Goal: Information Seeking & Learning: Learn about a topic

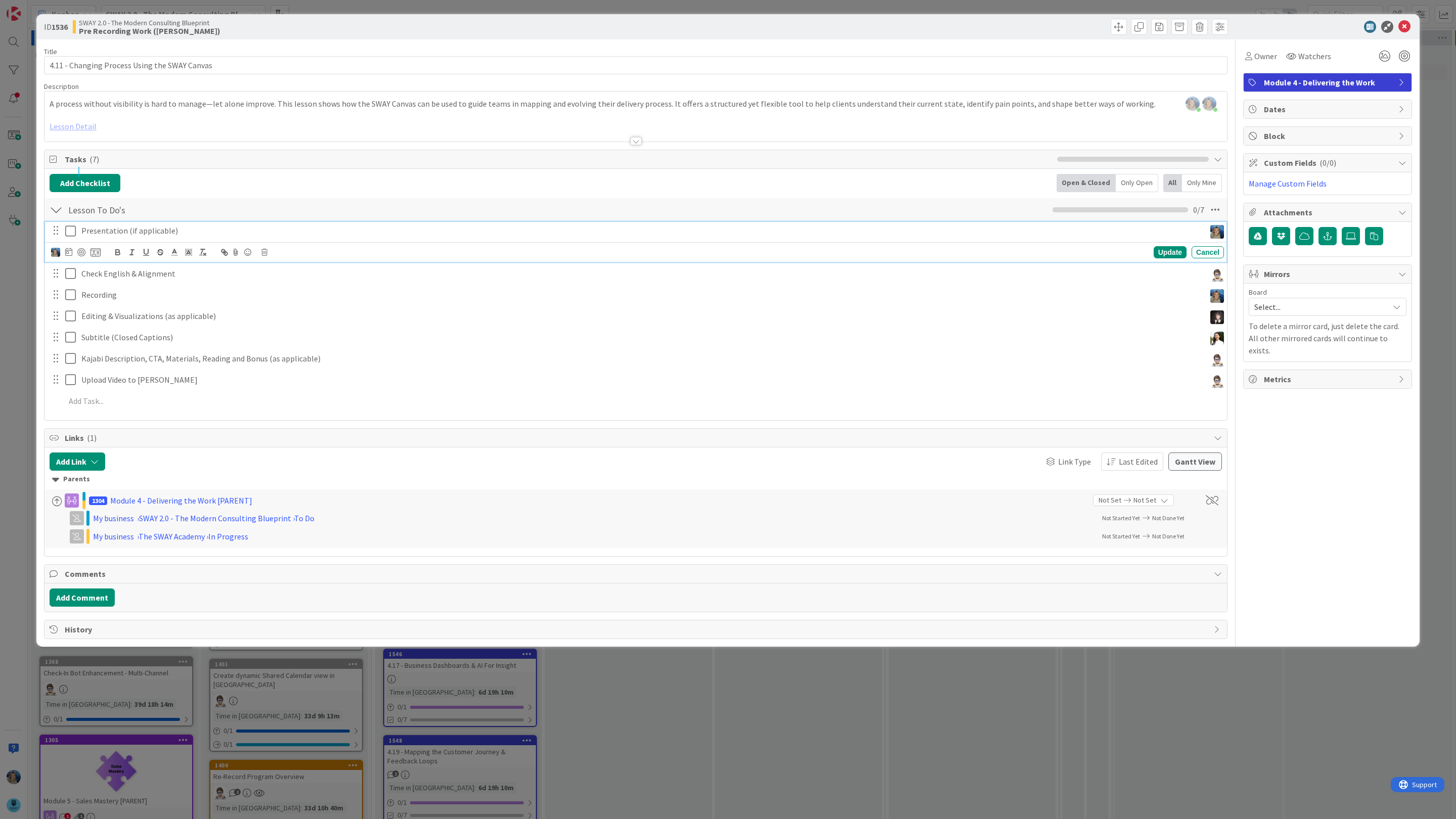
click at [195, 232] on p "Presentation (if applicable)" at bounding box center [642, 231] width 1120 height 12
click at [90, 601] on button "Add Comment" at bounding box center [82, 597] width 66 height 18
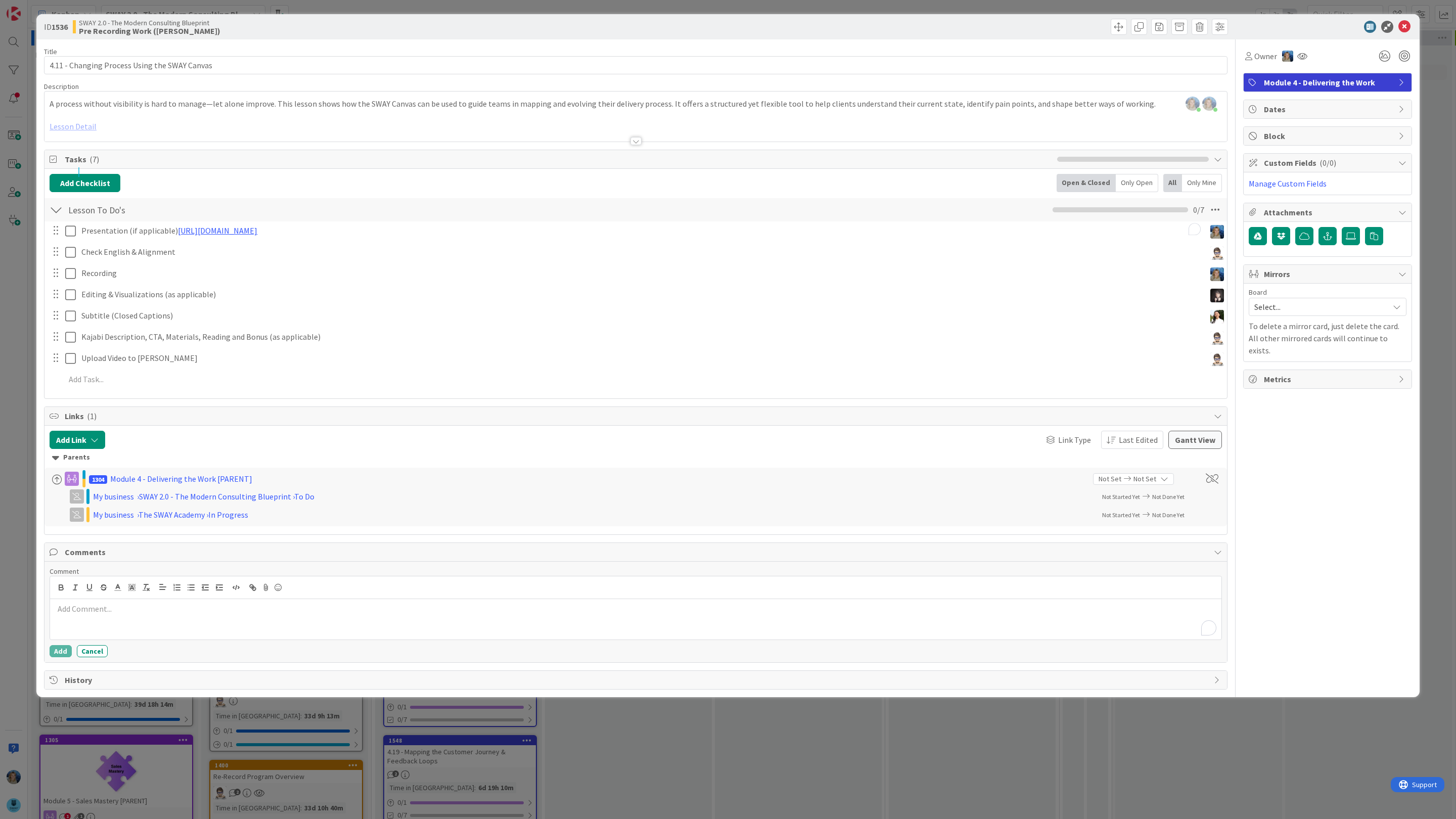
click at [126, 615] on p "To enrich screen reader interactions, please activate Accessibility in Grammarl…" at bounding box center [636, 609] width 1164 height 12
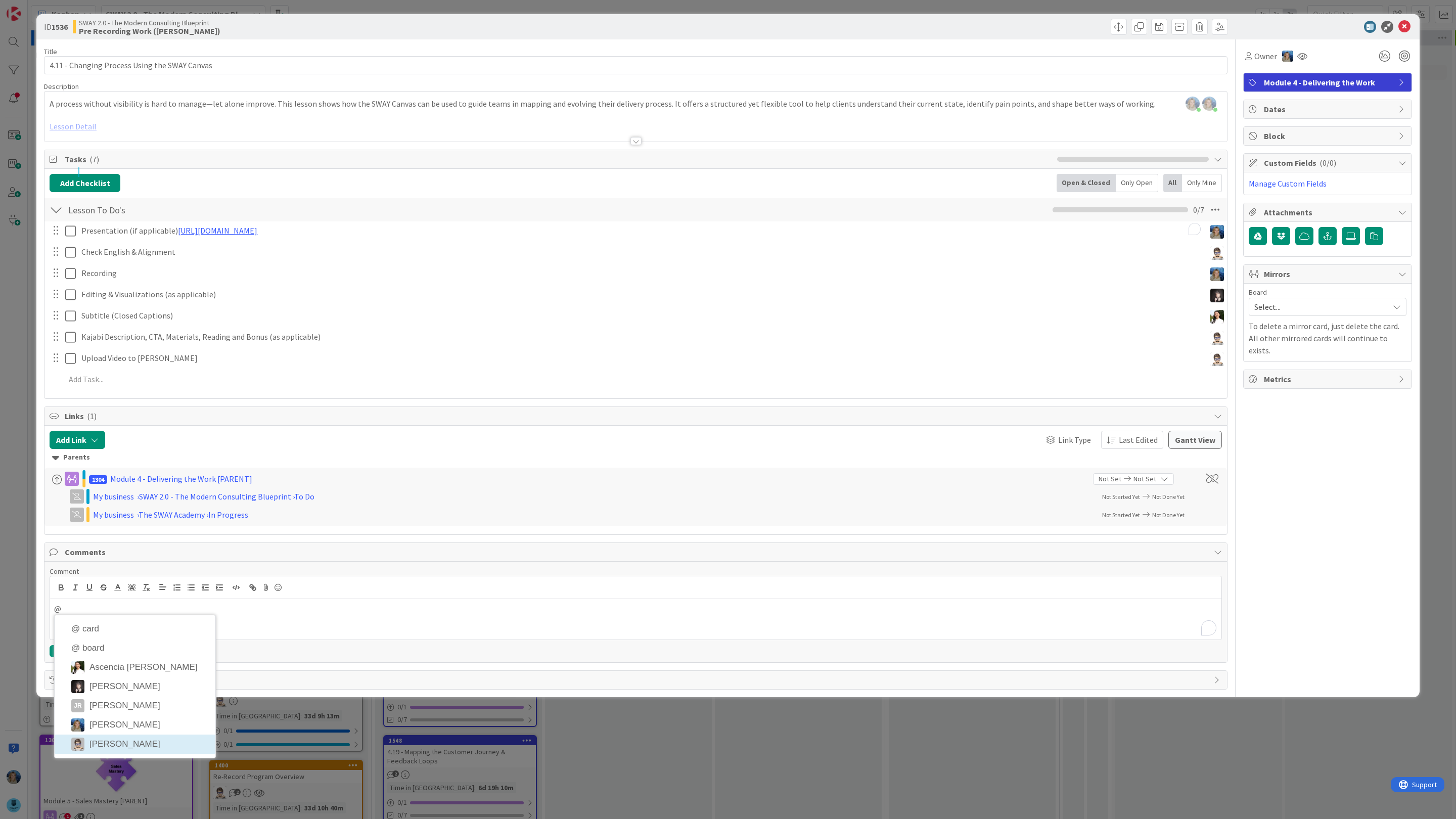
click at [139, 748] on li "[PERSON_NAME]" at bounding box center [135, 744] width 161 height 19
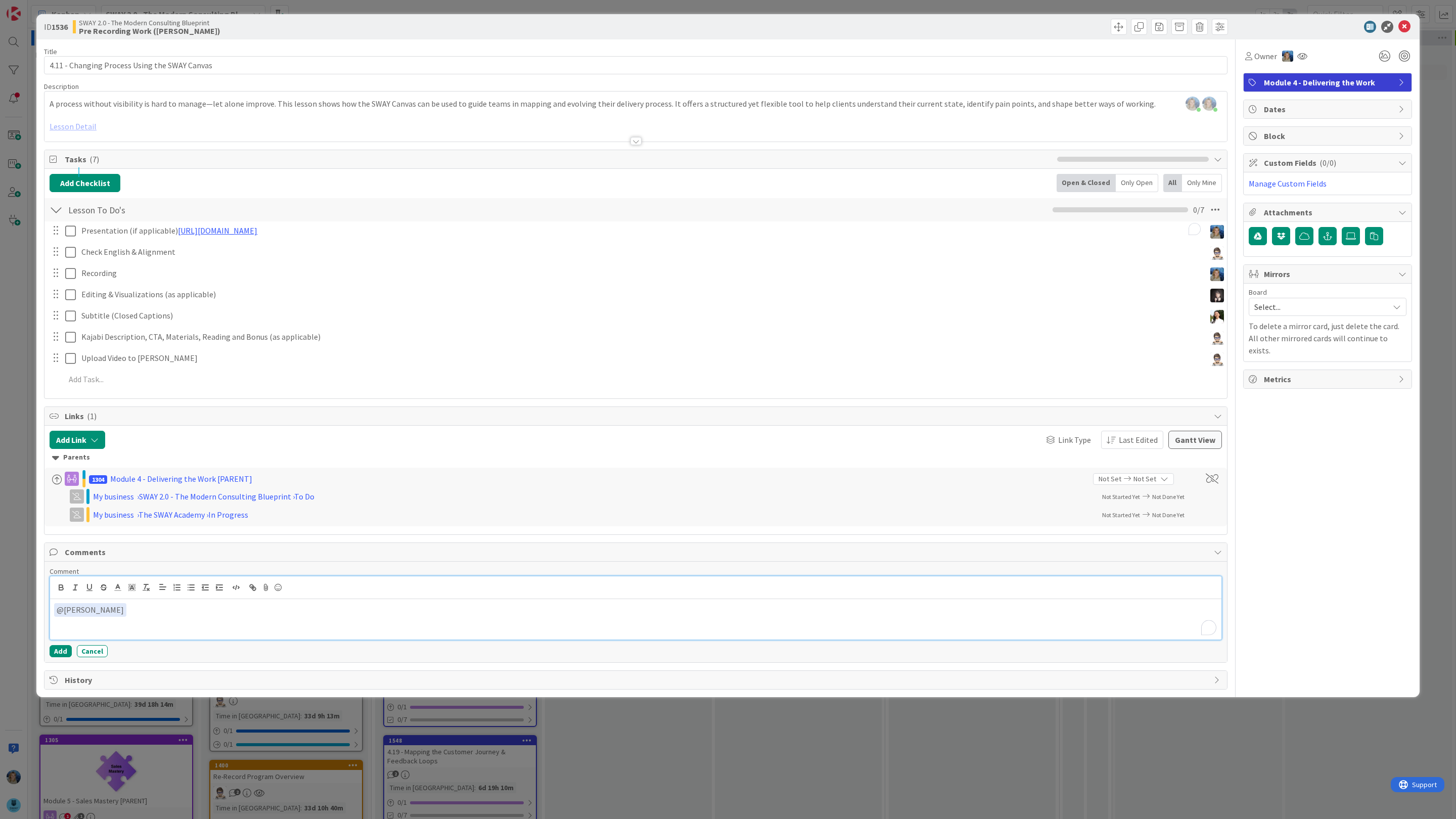
click at [167, 614] on p "﻿ @ [PERSON_NAME] ﻿" at bounding box center [636, 610] width 1164 height 14
click at [60, 653] on button "Add" at bounding box center [61, 651] width 22 height 12
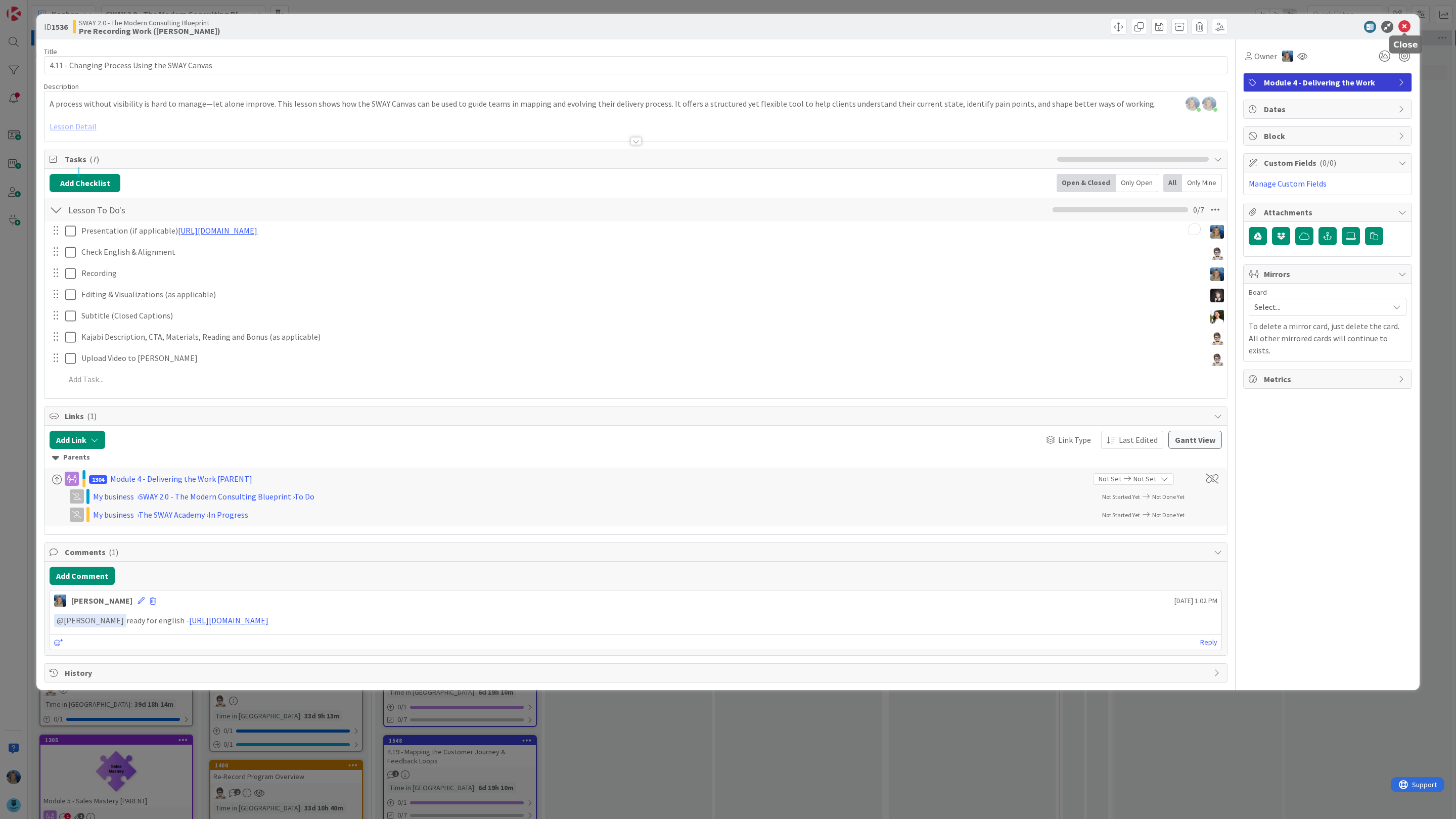
click at [1403, 28] on icon at bounding box center [1405, 27] width 12 height 12
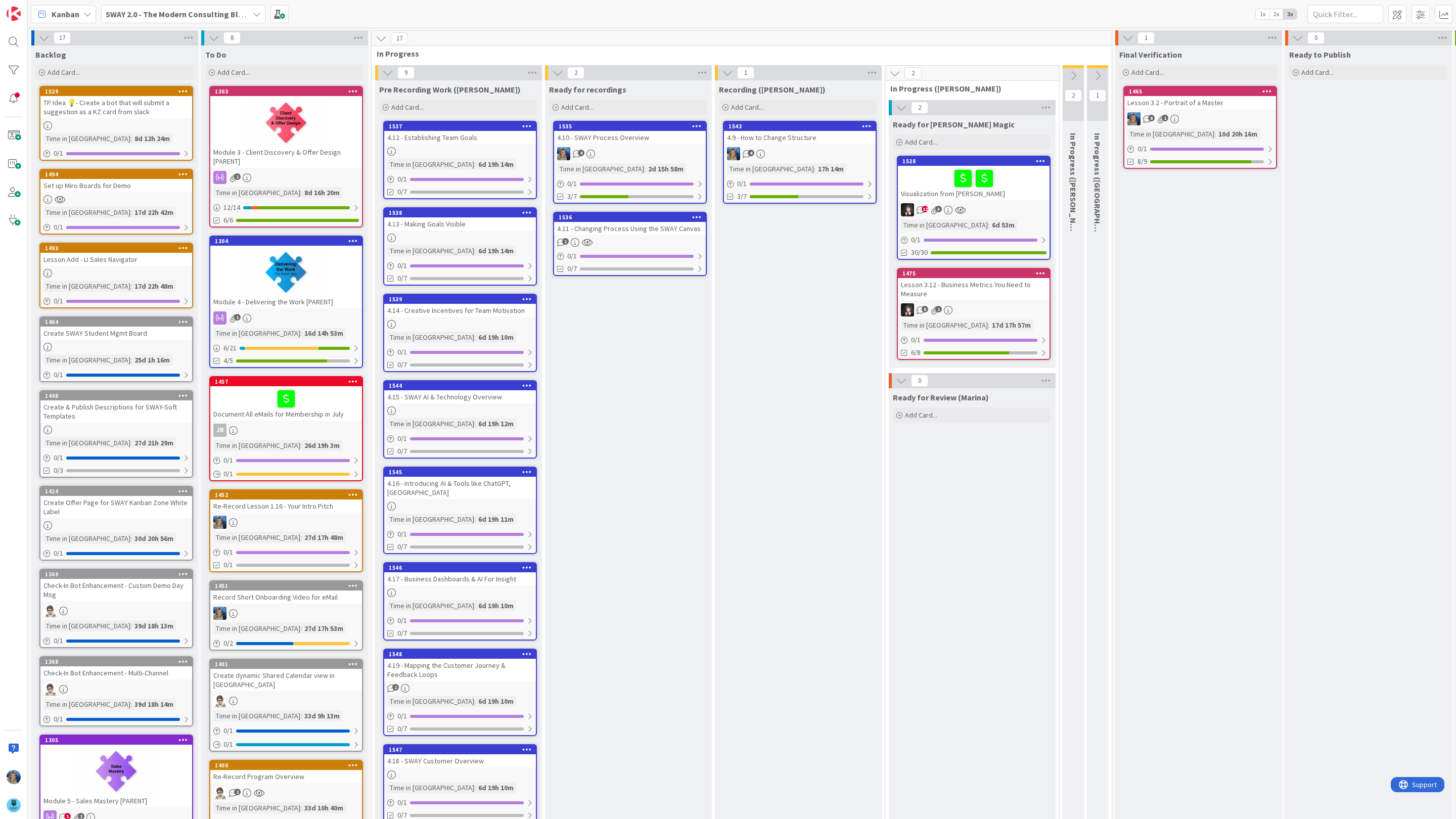
click at [627, 229] on div "4.11 - Changing Process Using the SWAY Canvas" at bounding box center [629, 228] width 151 height 13
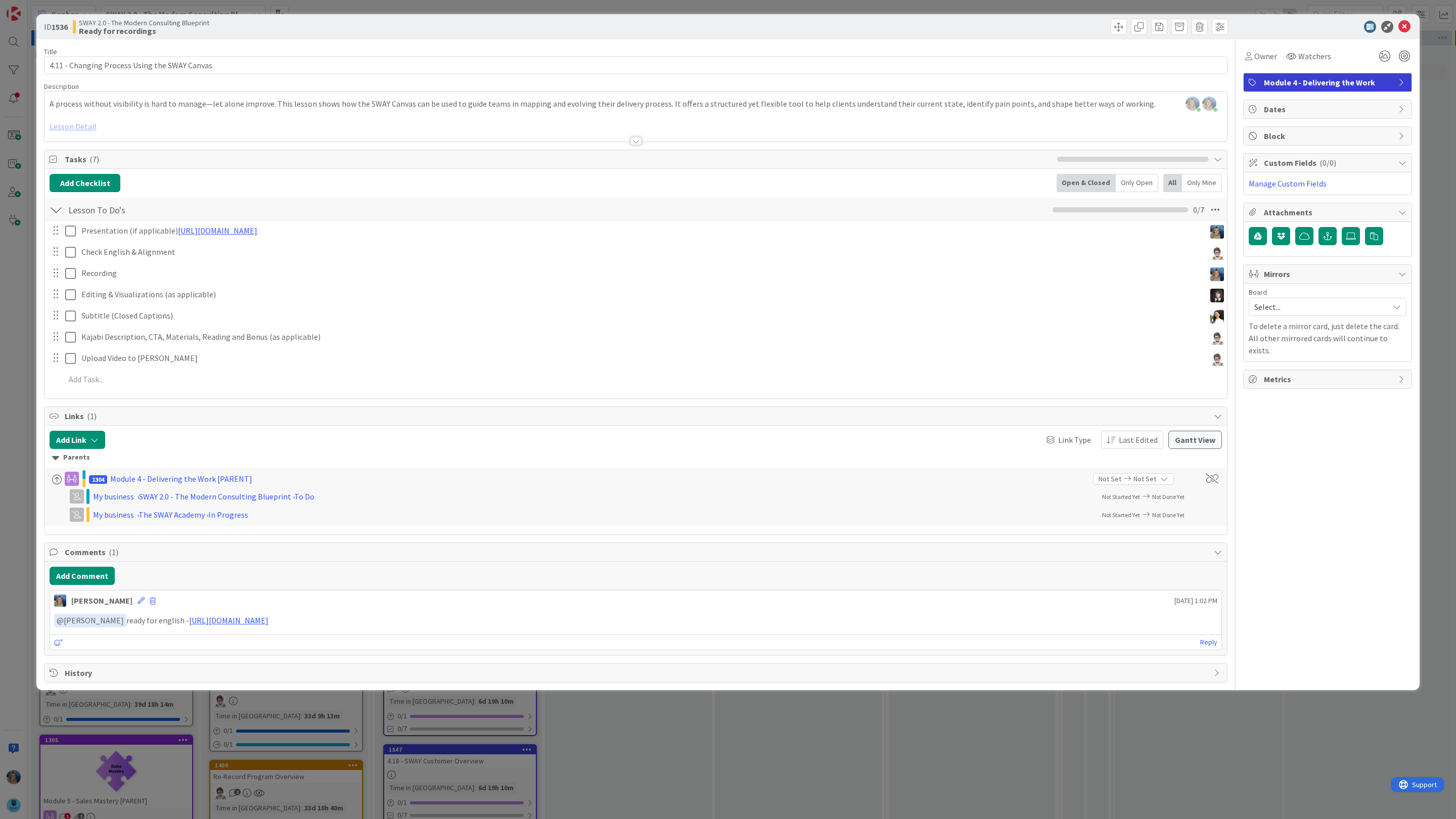
click at [182, 129] on div at bounding box center [636, 129] width 1183 height 26
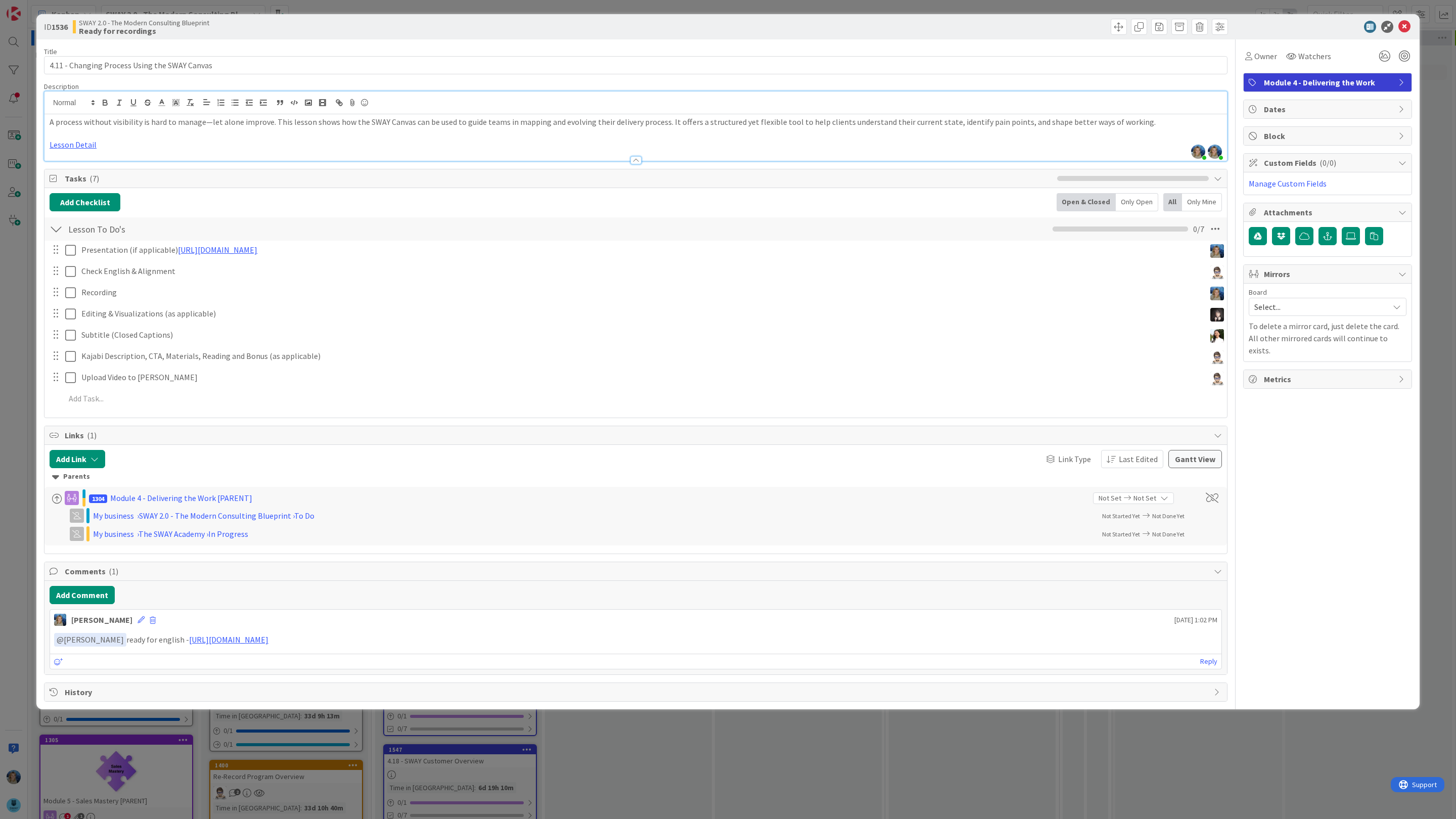
click at [171, 145] on p "Lesson Detail" at bounding box center [636, 145] width 1173 height 12
click at [140, 132] on p "To enrich screen reader interactions, please activate Accessibility in Grammarl…" at bounding box center [636, 134] width 1173 height 12
click at [143, 146] on p "Lesson Detail" at bounding box center [636, 145] width 1173 height 12
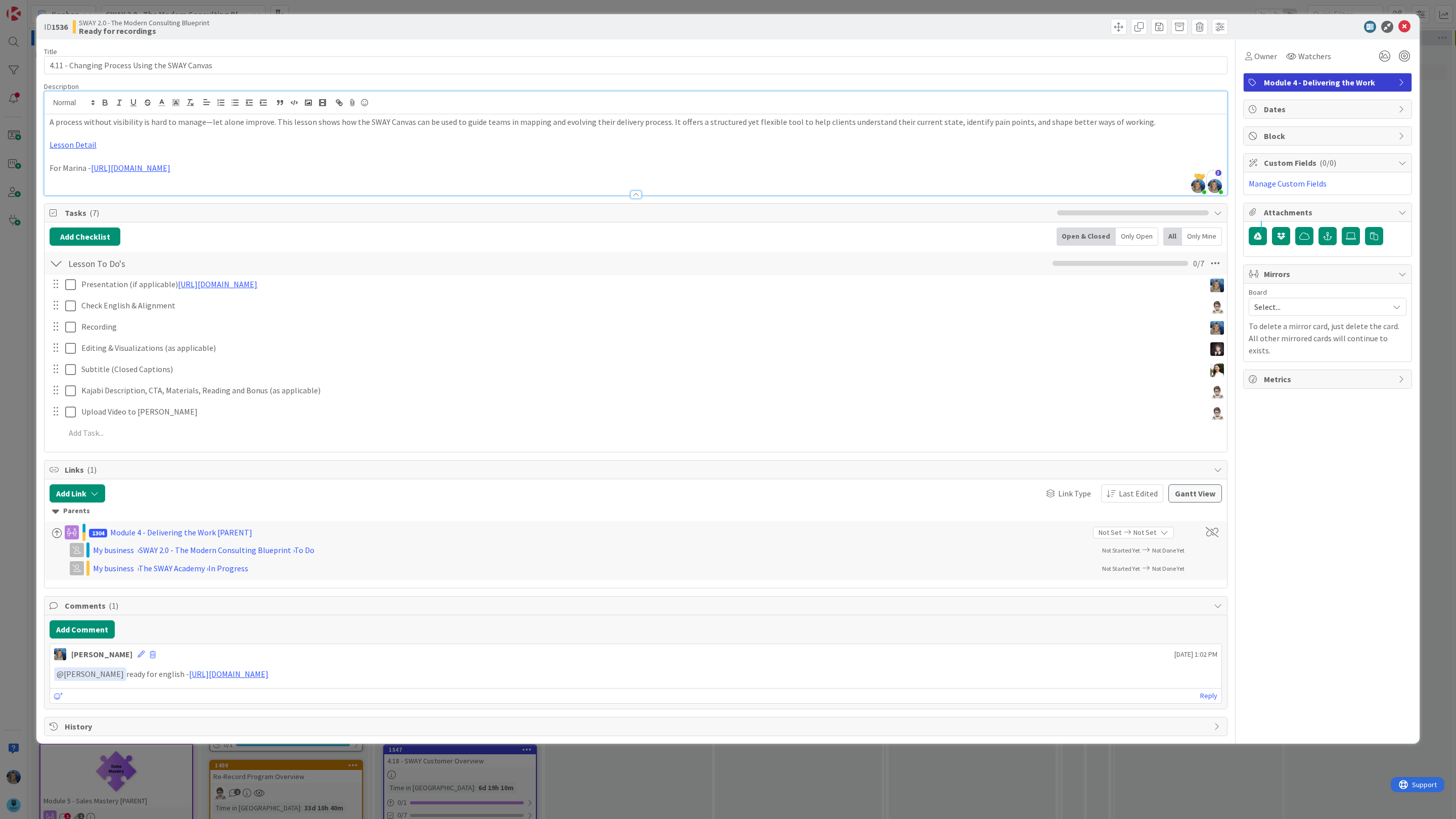
click at [778, 339] on div "Presentation (if applicable) [URL][DOMAIN_NAME] Update Cancel Check English & A…" at bounding box center [636, 360] width 1173 height 171
click at [1403, 23] on icon at bounding box center [1405, 27] width 12 height 12
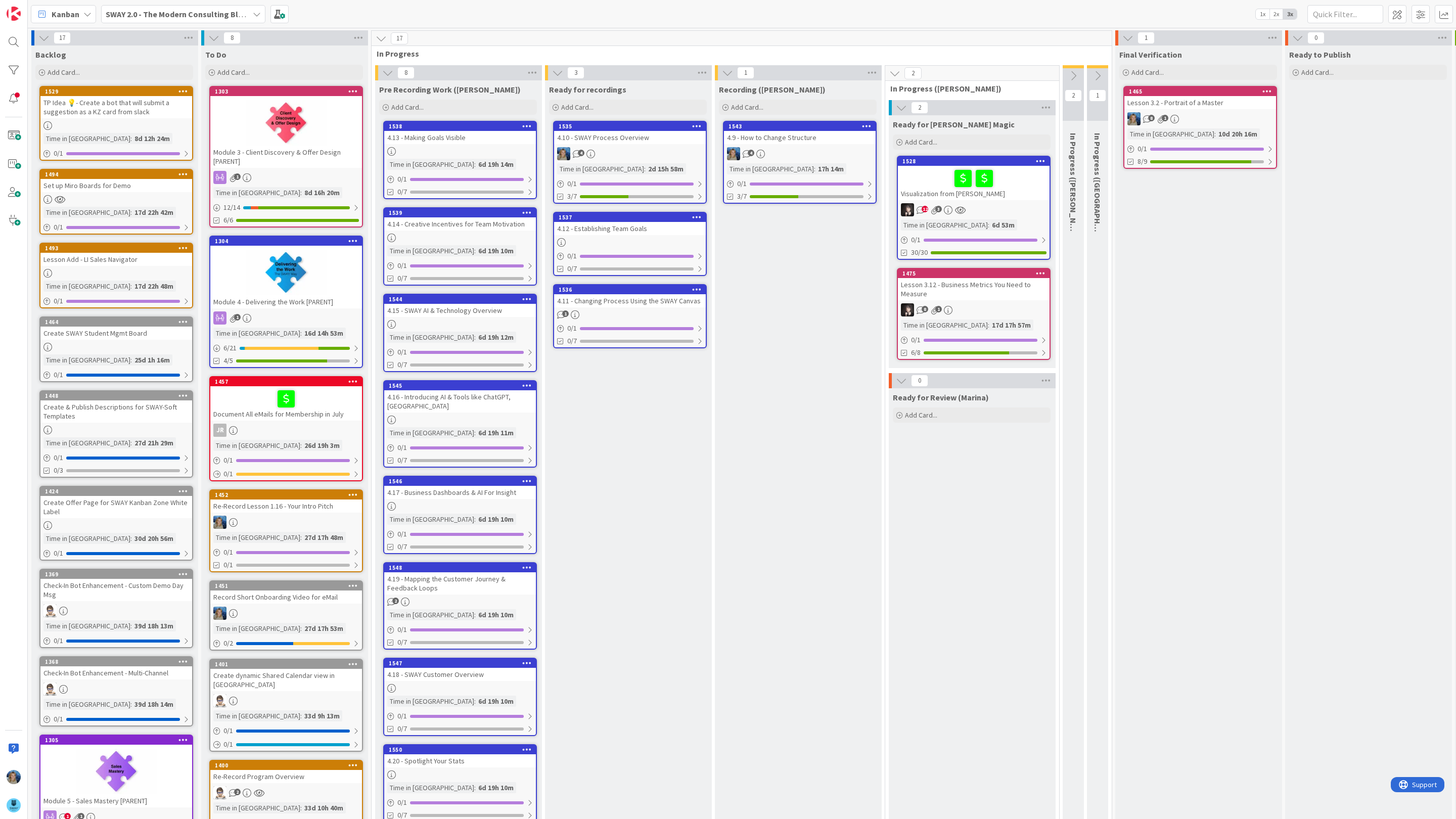
click at [637, 228] on div "4.12 - Establishing Team Goals" at bounding box center [629, 228] width 151 height 13
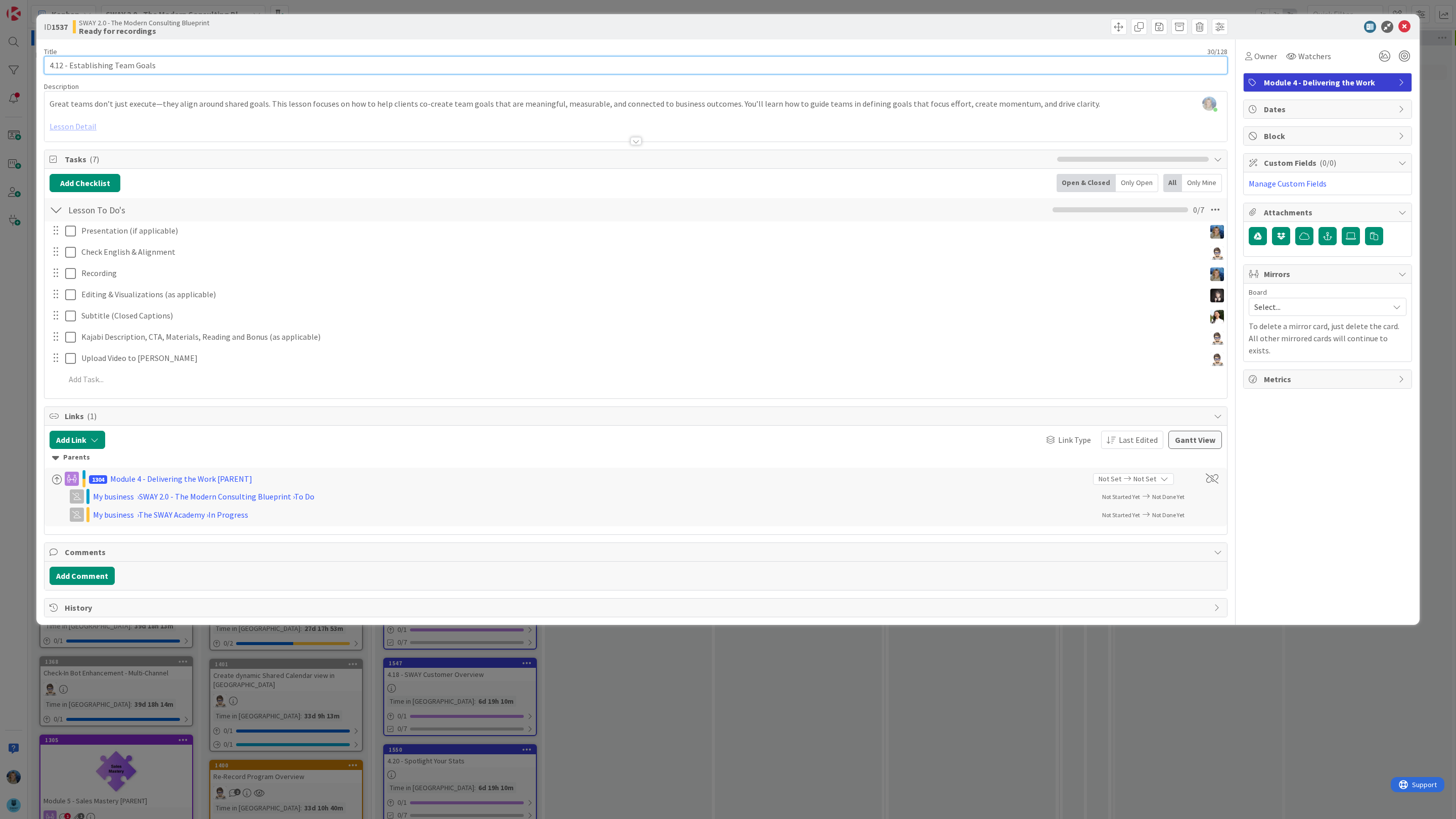
drag, startPoint x: 165, startPoint y: 64, endPoint x: 29, endPoint y: 61, distance: 136.0
click at [29, 61] on div "ID 1537 SWAY 2.0 - The Modern Consulting Blueprint Ready for recordings Title 3…" at bounding box center [728, 409] width 1456 height 819
click at [1407, 27] on icon at bounding box center [1405, 27] width 12 height 12
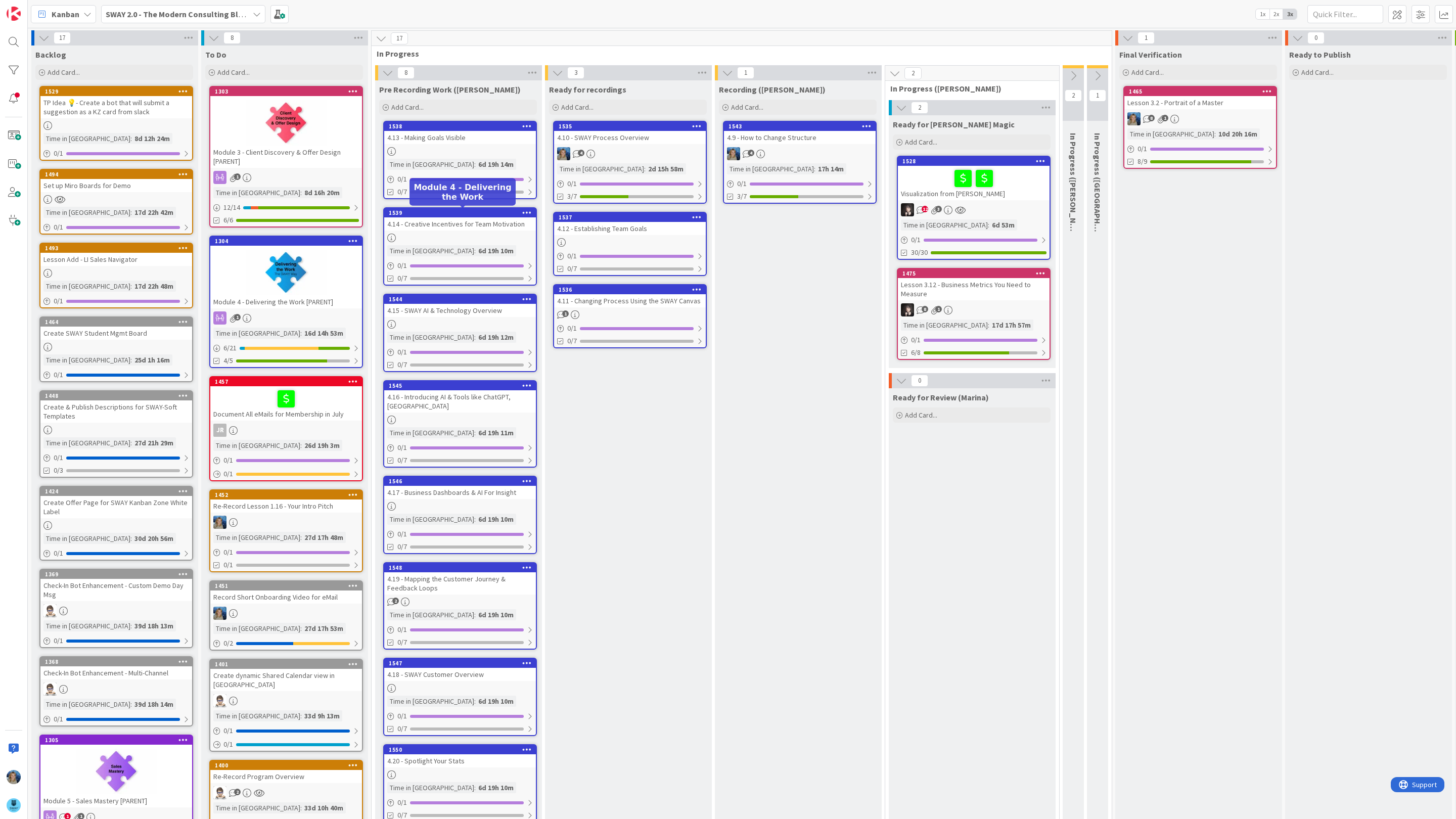
click at [432, 229] on div "4.14 - Creative Incentives for Team Motivation" at bounding box center [460, 224] width 151 height 13
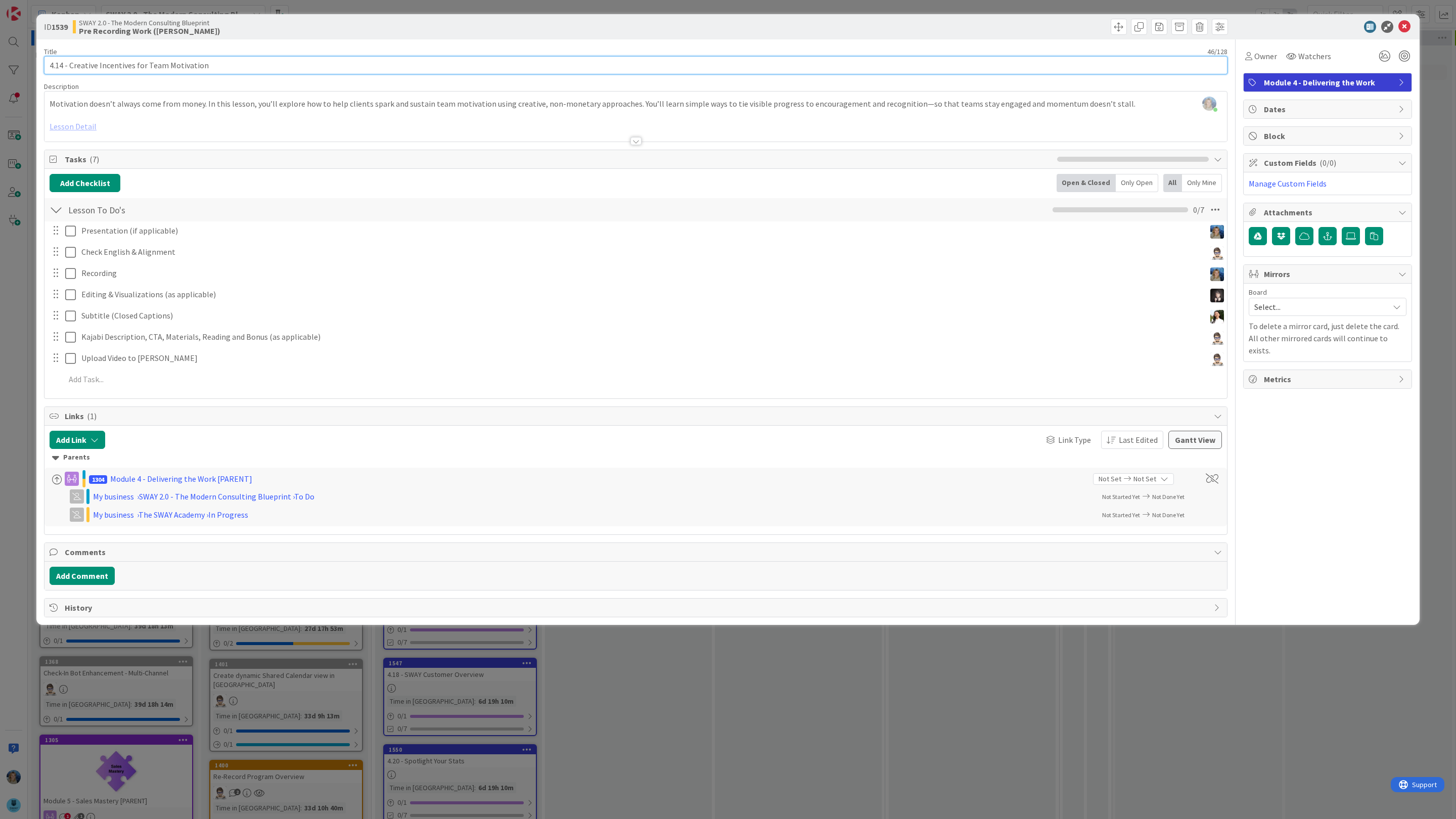
drag, startPoint x: 132, startPoint y: 66, endPoint x: 96, endPoint y: 61, distance: 36.3
click at [96, 61] on input "4.14 - Creative Incentives for Team Motivation" at bounding box center [636, 65] width 1184 height 18
click at [1405, 25] on icon at bounding box center [1405, 27] width 12 height 12
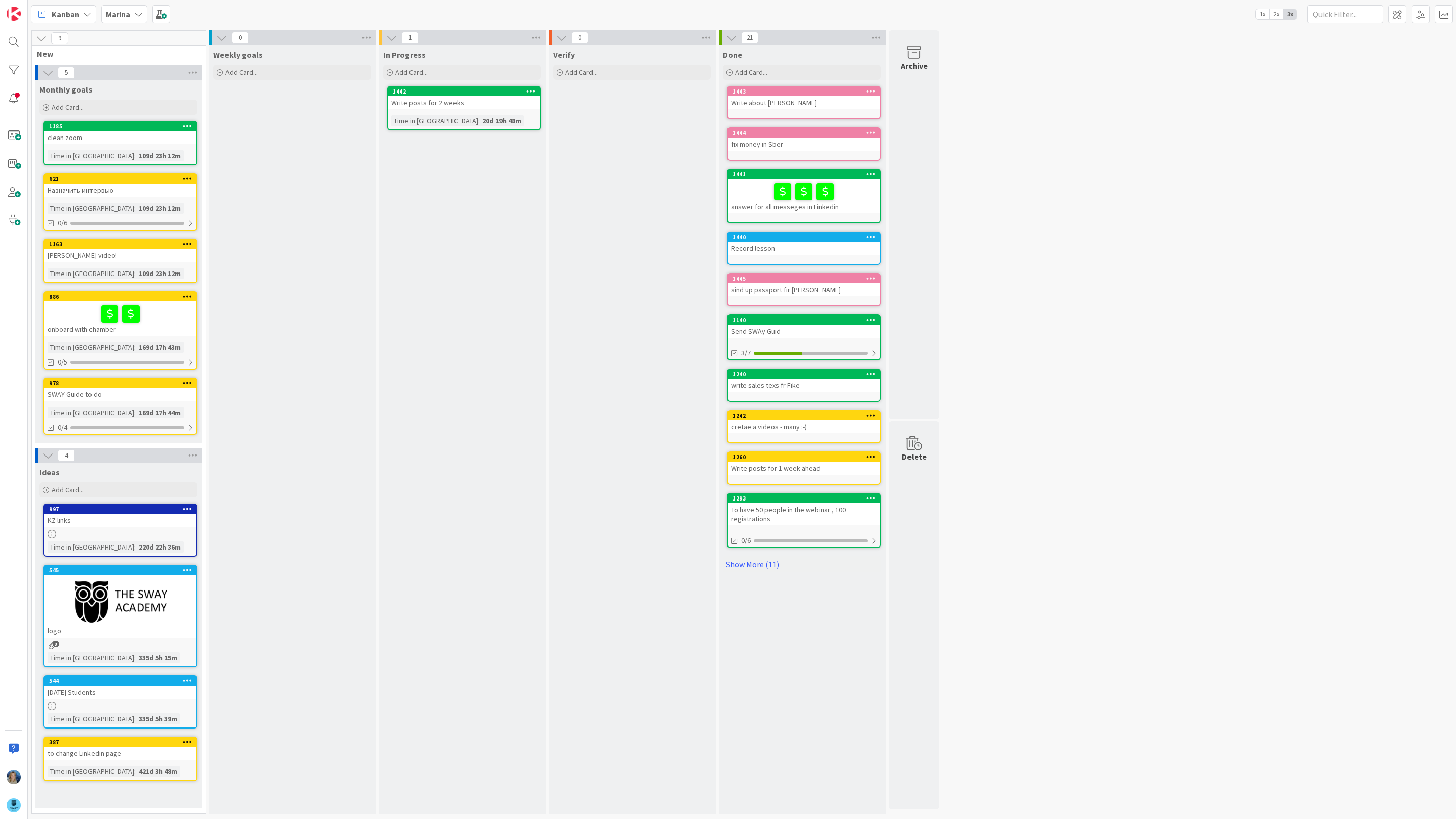
click at [131, 12] on div "Marina" at bounding box center [124, 14] width 46 height 18
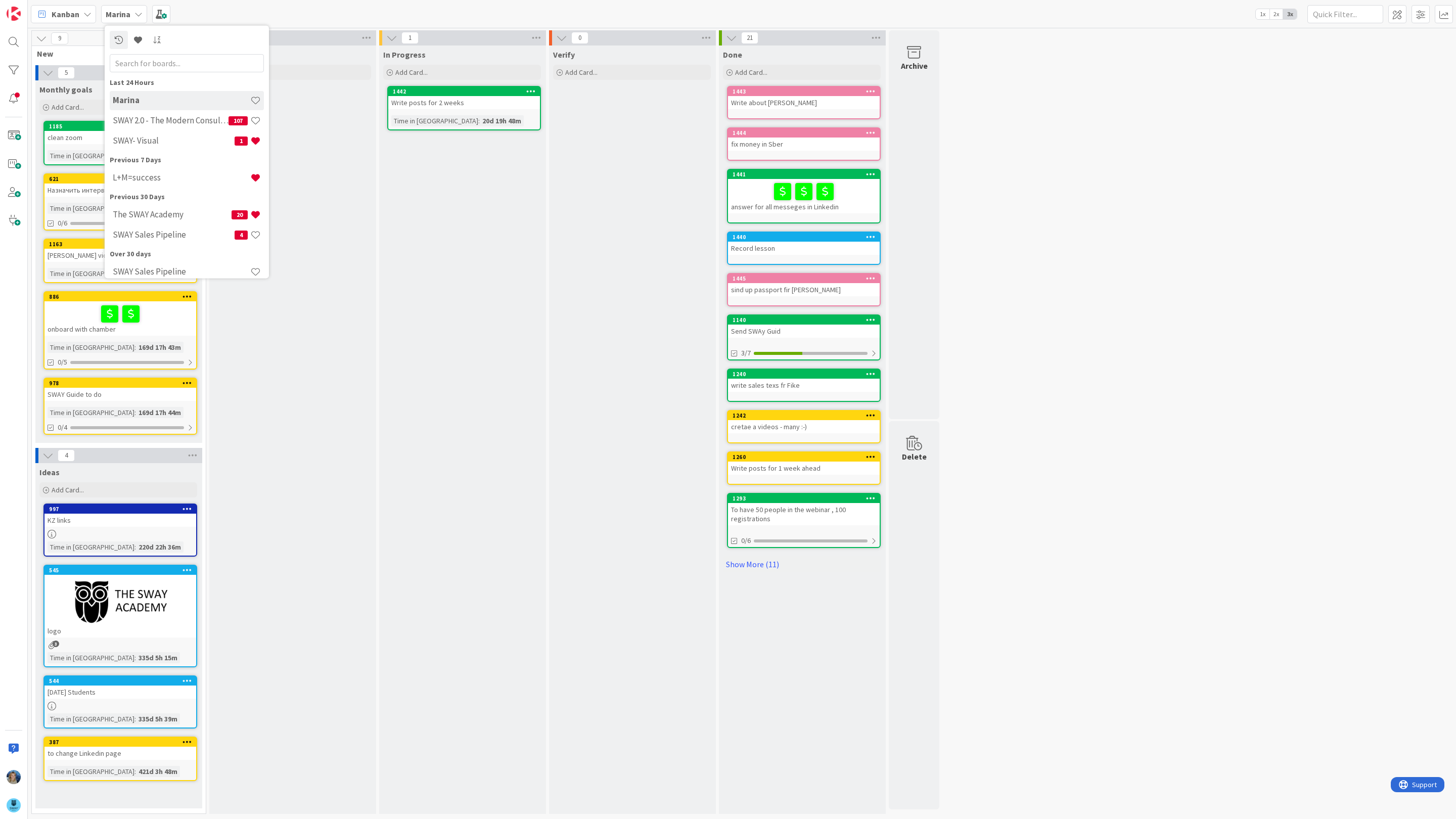
click at [149, 54] on input "text" at bounding box center [186, 62] width 154 height 18
type input "sway"
click at [166, 237] on h4 "SWAY Guide" at bounding box center [181, 240] width 137 height 10
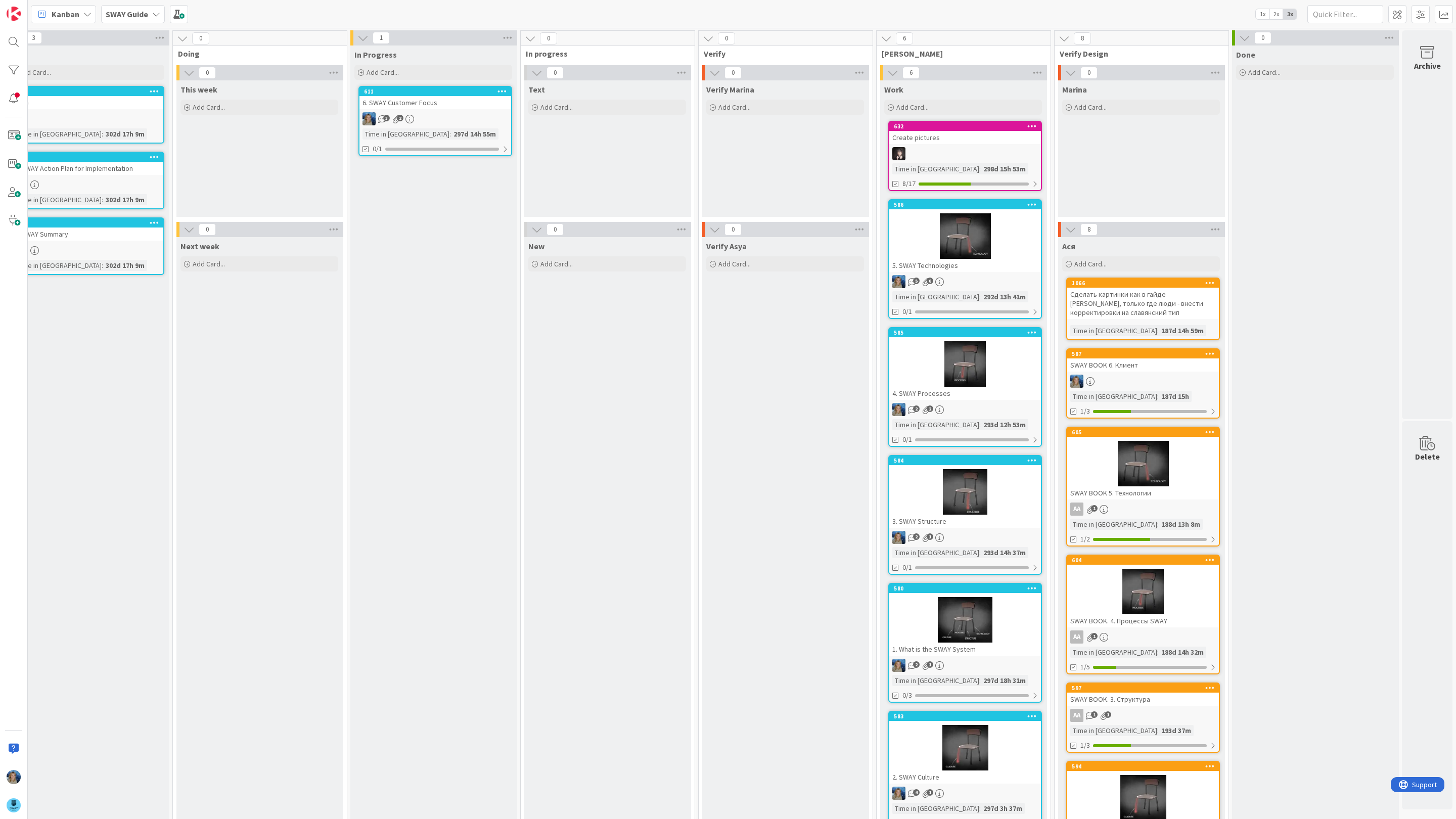
click at [922, 351] on div at bounding box center [965, 364] width 151 height 46
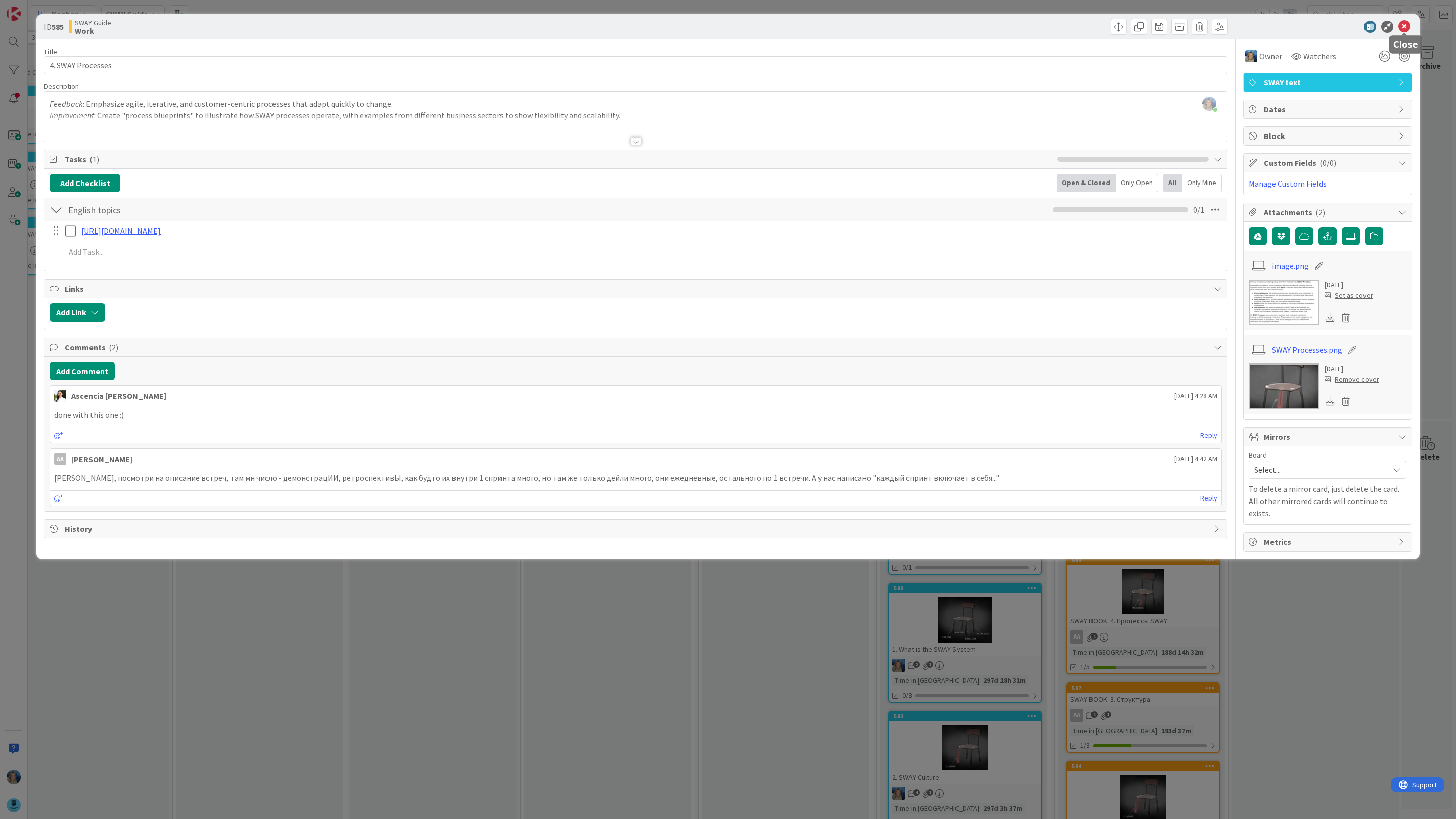
click at [1404, 25] on icon at bounding box center [1405, 27] width 12 height 12
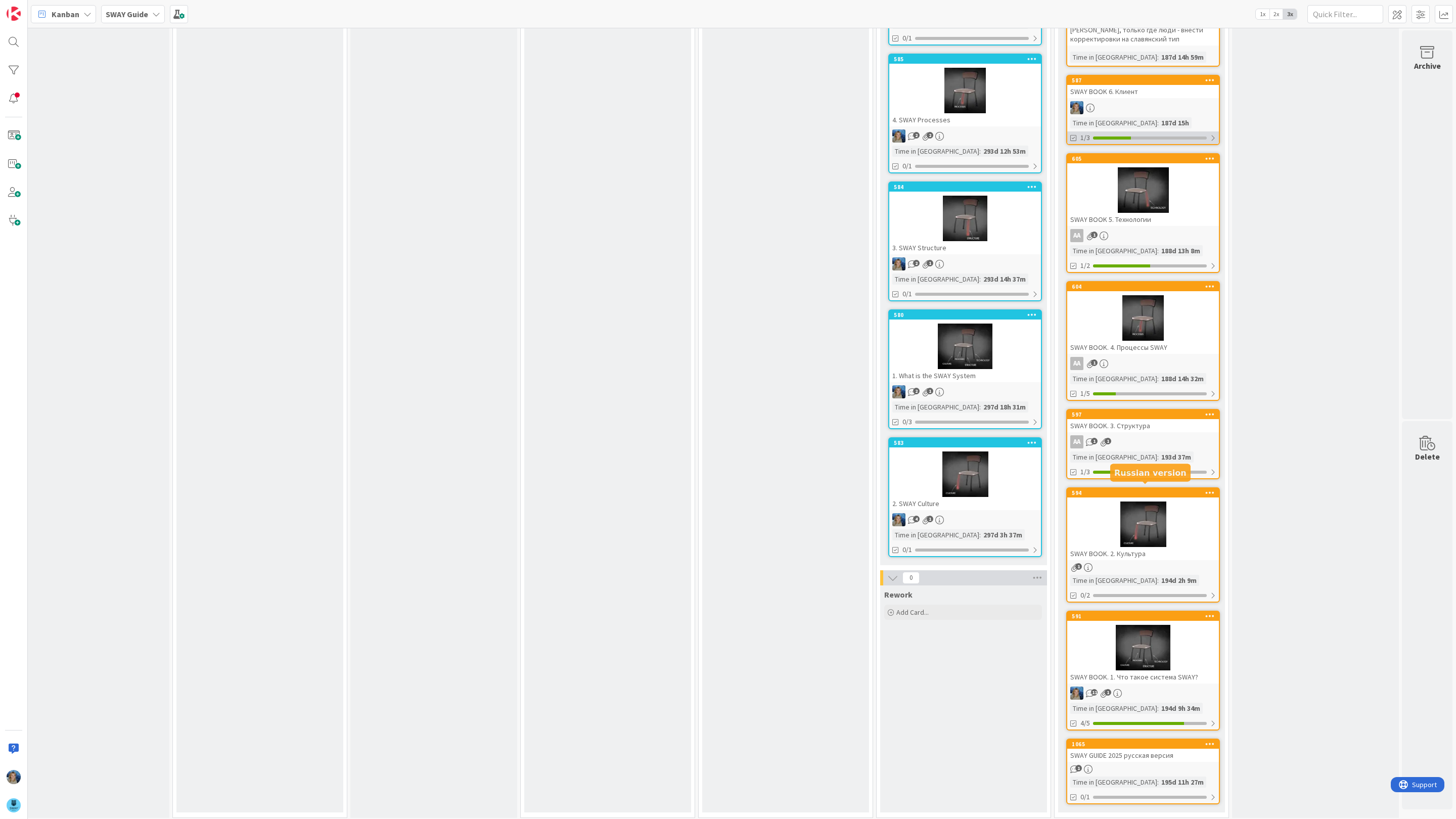
scroll to position [0, 225]
